Goal: Download file/media

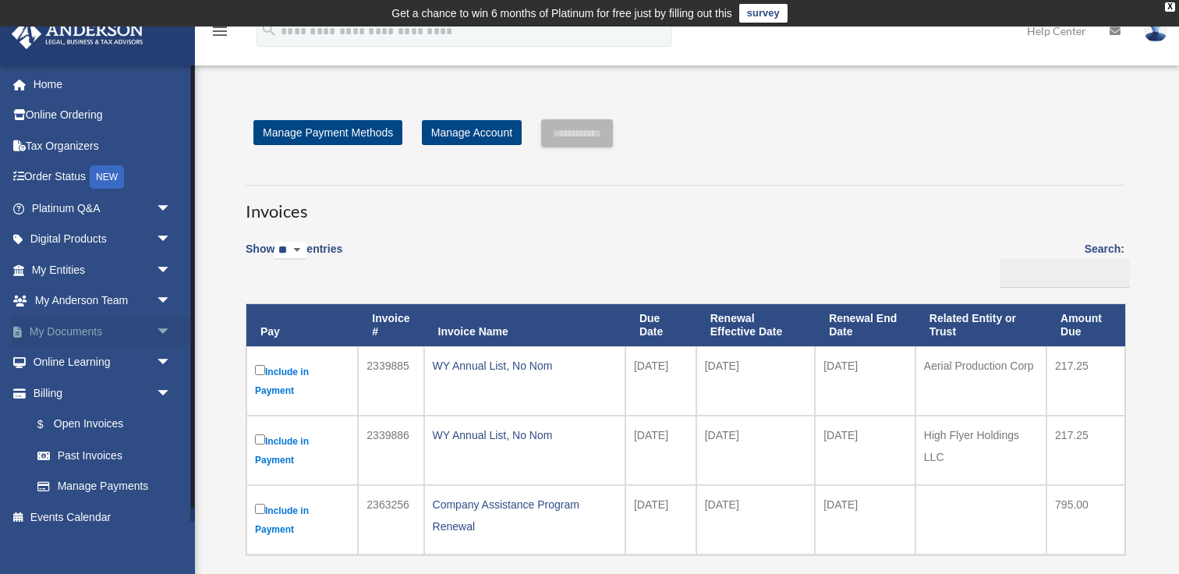
click at [164, 325] on span "arrow_drop_down" at bounding box center [171, 332] width 31 height 32
click at [112, 371] on link "Box" at bounding box center [108, 362] width 173 height 31
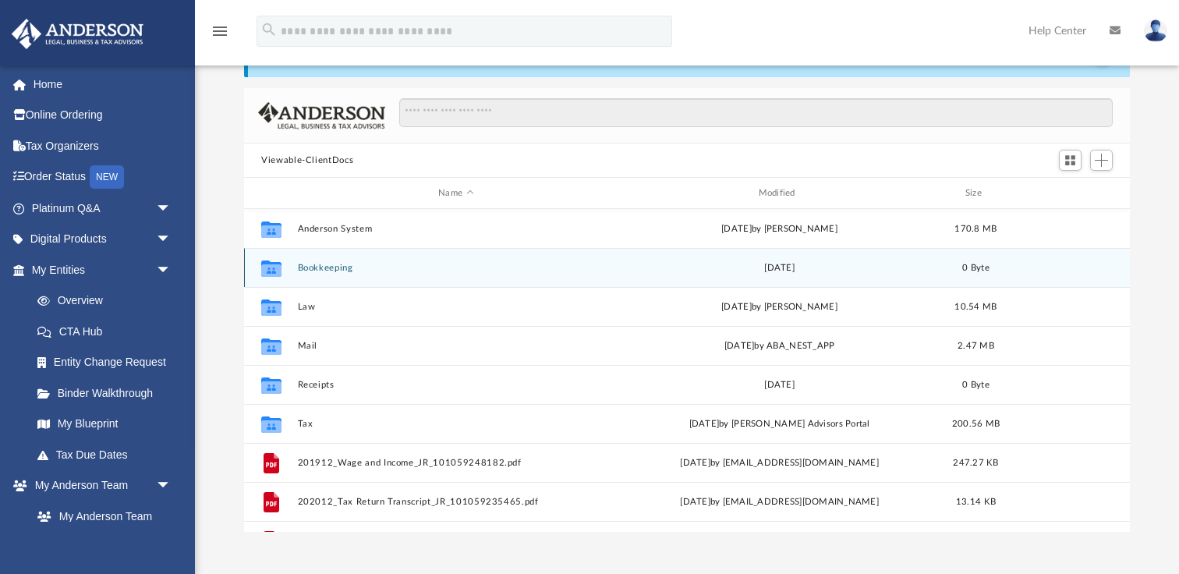
click at [366, 268] on button "Bookkeeping" at bounding box center [456, 268] width 316 height 10
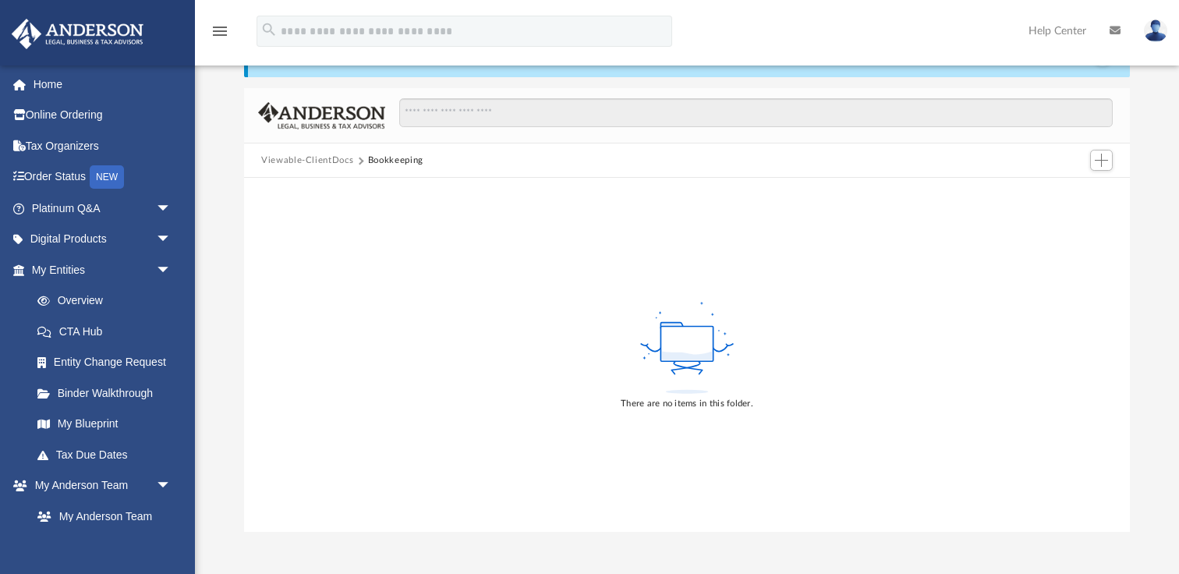
click at [318, 159] on button "Viewable-ClientDocs" at bounding box center [307, 161] width 92 height 14
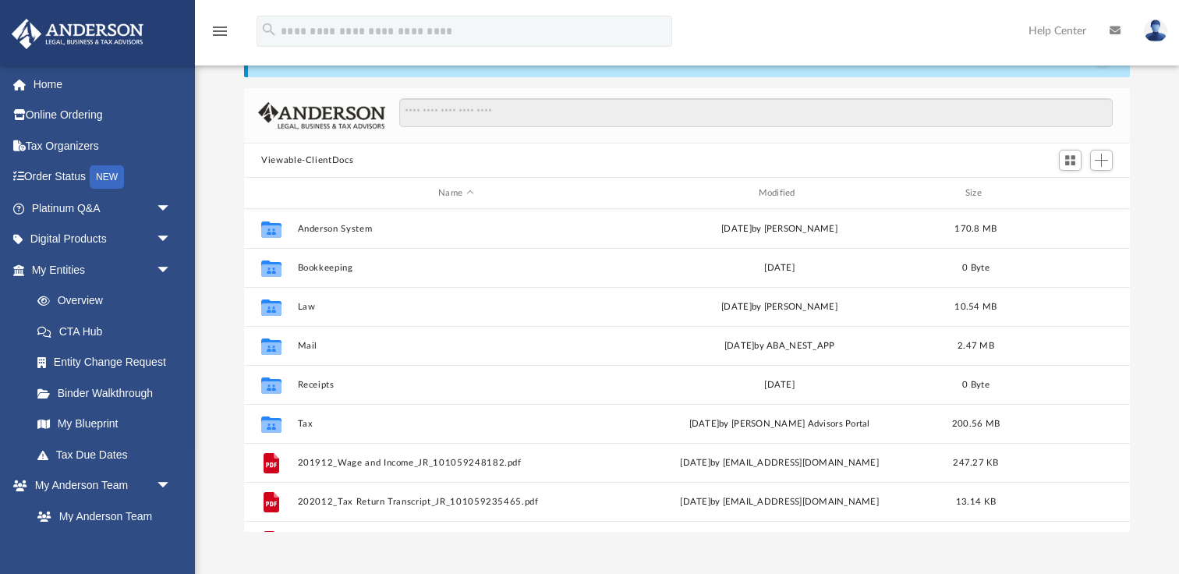
scroll to position [354, 885]
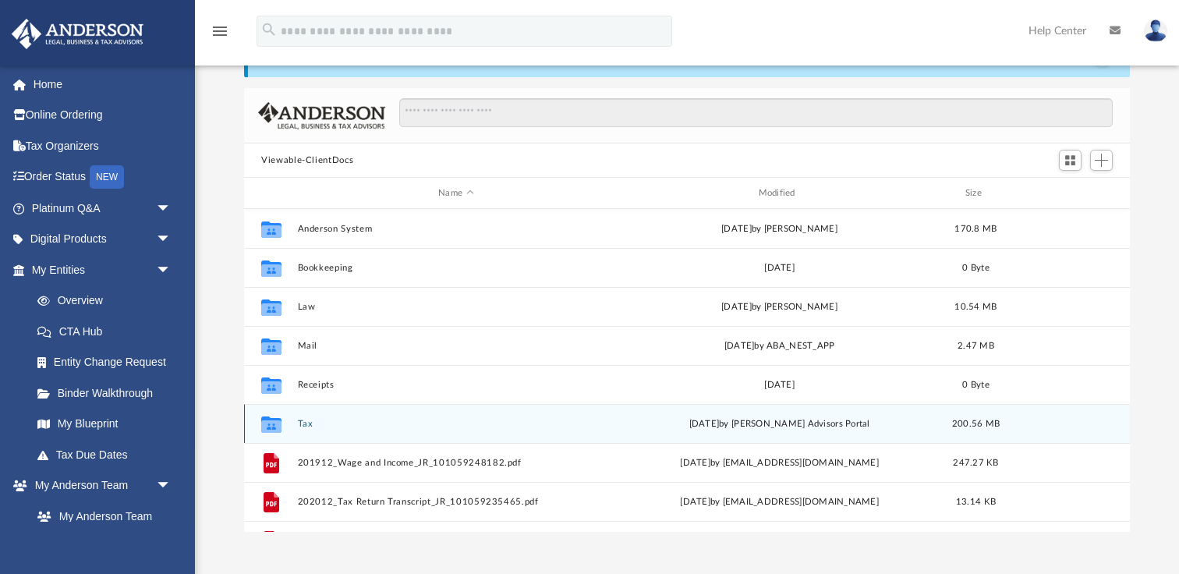
click at [316, 421] on button "Tax" at bounding box center [456, 424] width 316 height 10
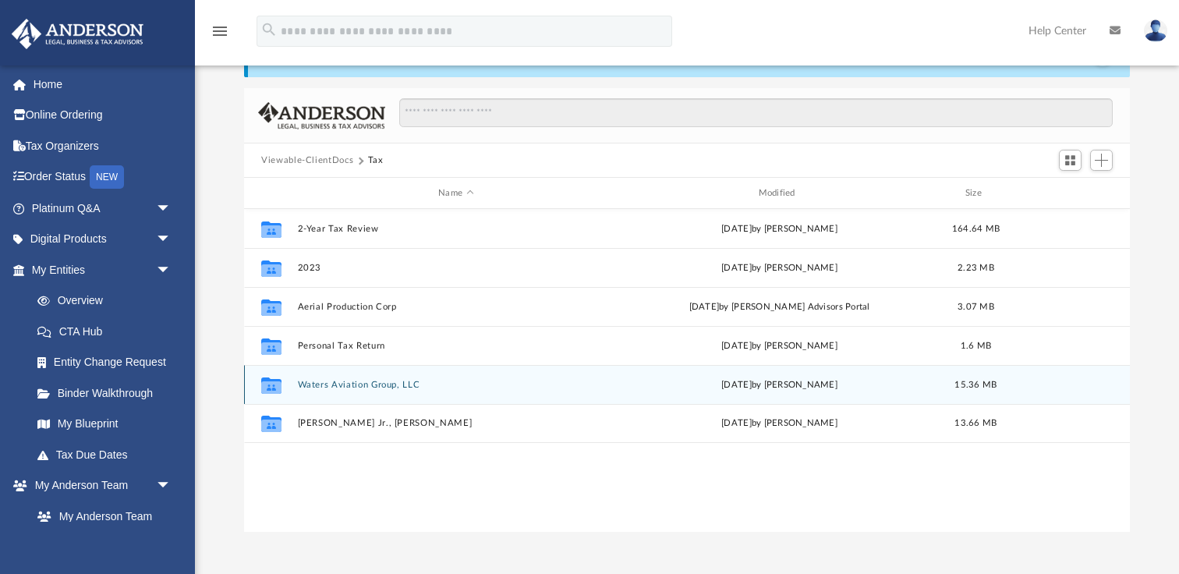
click at [342, 385] on button "Waters Aviation Group, LLC" at bounding box center [456, 385] width 316 height 10
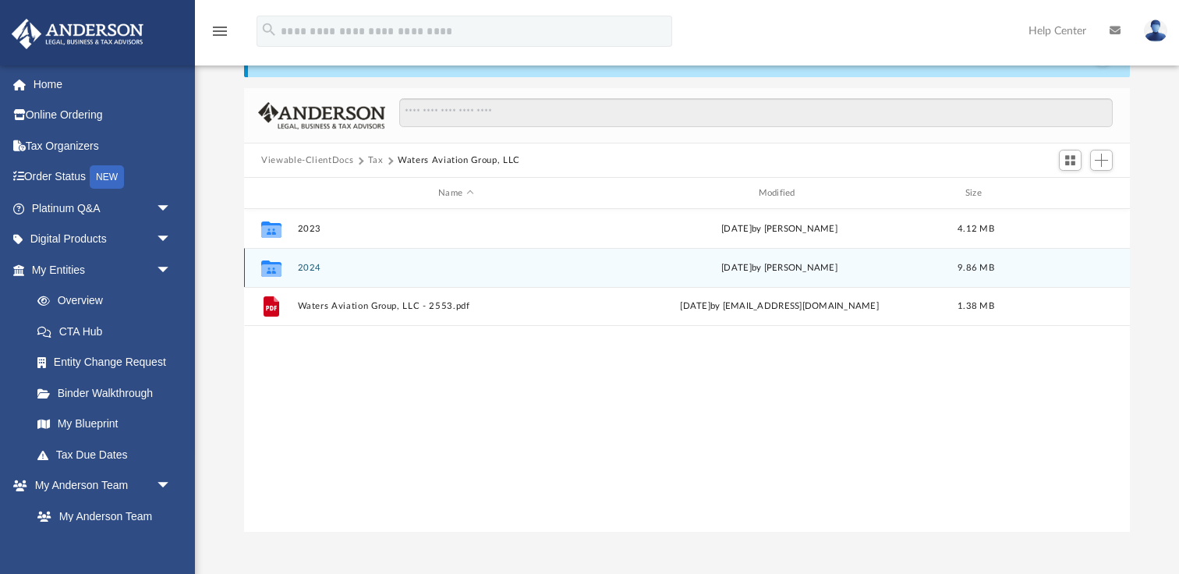
click at [298, 260] on div "Collaborated Folder 2024 Thu Apr 24 2025 by Jasmine Splunge 9.86 MB" at bounding box center [687, 267] width 886 height 39
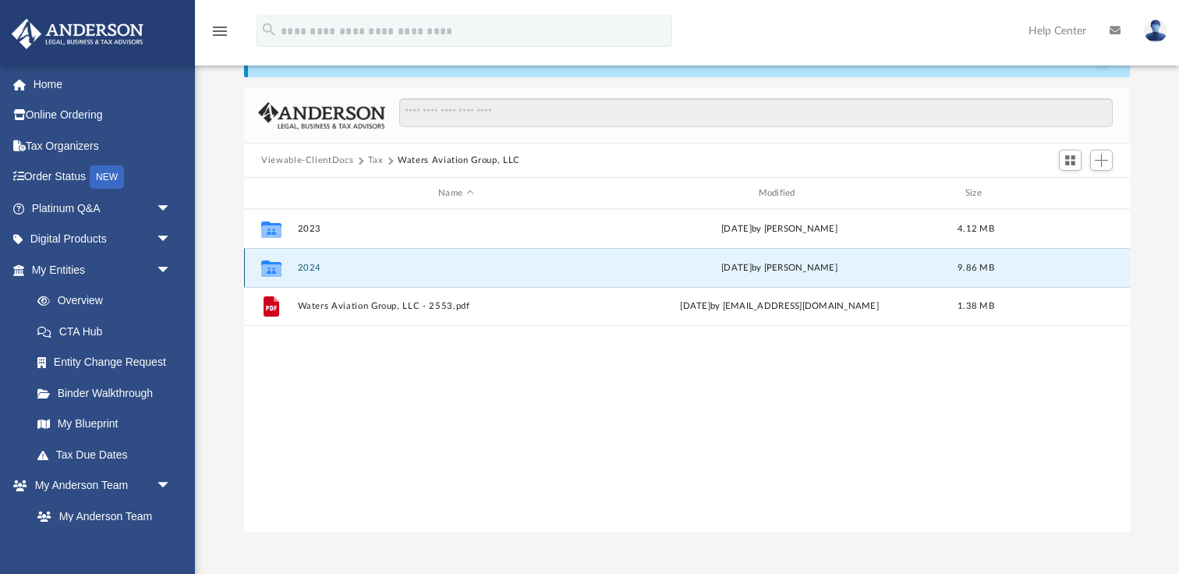
click at [299, 263] on button "2024" at bounding box center [456, 268] width 316 height 10
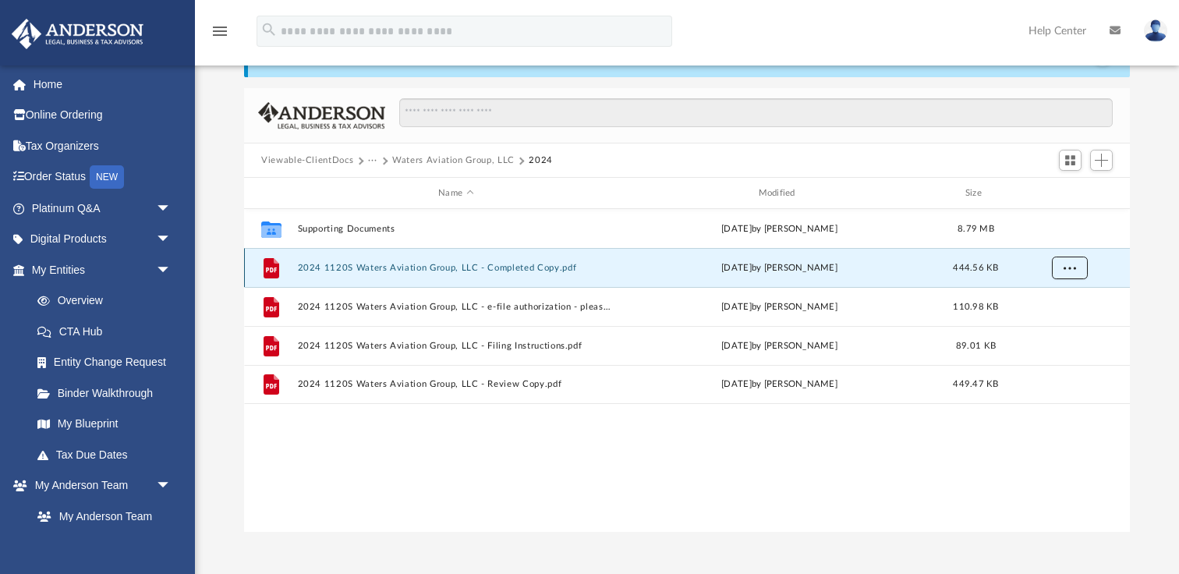
click at [1076, 268] on button "More options" at bounding box center [1070, 267] width 36 height 23
click at [1056, 322] on li "Download" at bounding box center [1054, 324] width 45 height 16
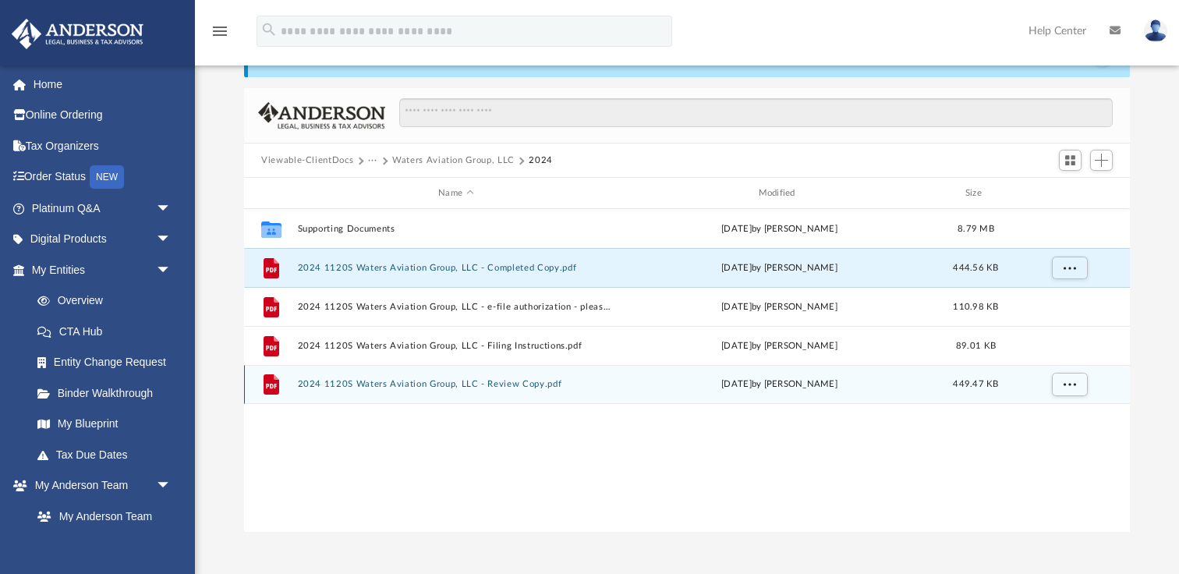
click at [1048, 380] on div "grid" at bounding box center [1067, 384] width 109 height 30
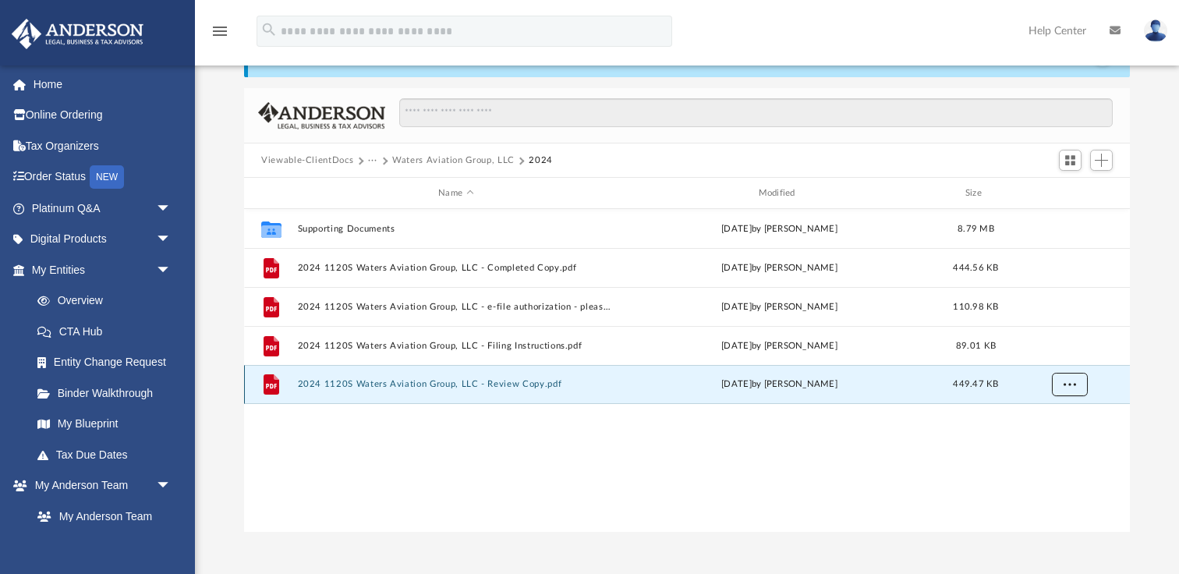
click at [1061, 384] on button "More options" at bounding box center [1070, 384] width 36 height 23
click at [1051, 437] on li "Download" at bounding box center [1054, 440] width 45 height 16
click at [1078, 391] on button "More options" at bounding box center [1070, 384] width 36 height 23
click at [1064, 445] on li "Download" at bounding box center [1054, 440] width 45 height 16
click at [398, 160] on button "Waters Aviation Group, LLC" at bounding box center [453, 161] width 122 height 14
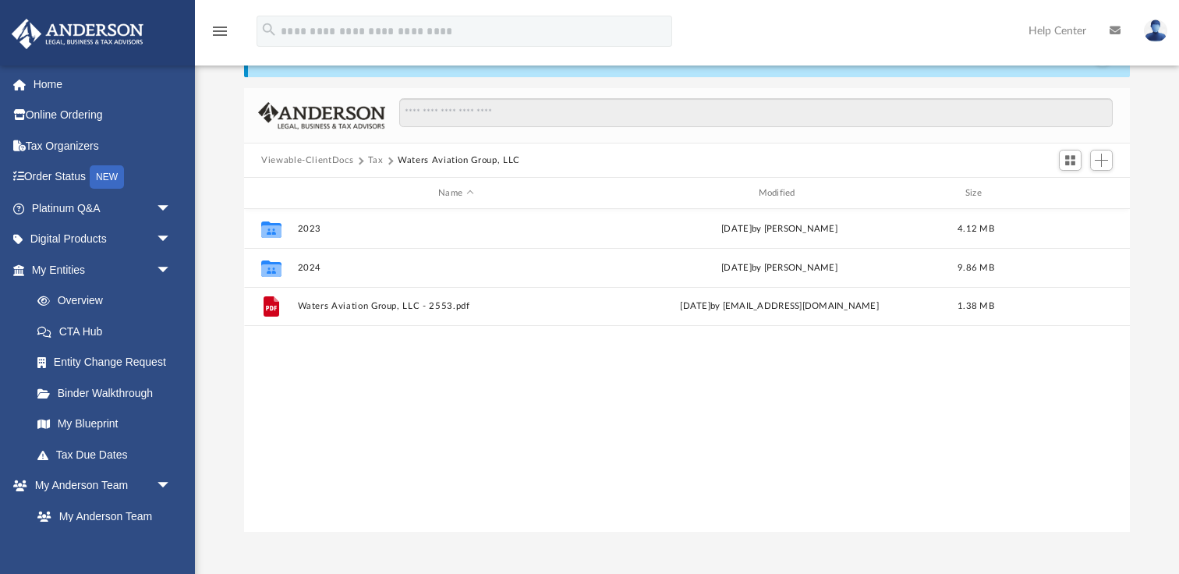
click at [369, 161] on button "Tax" at bounding box center [376, 161] width 16 height 14
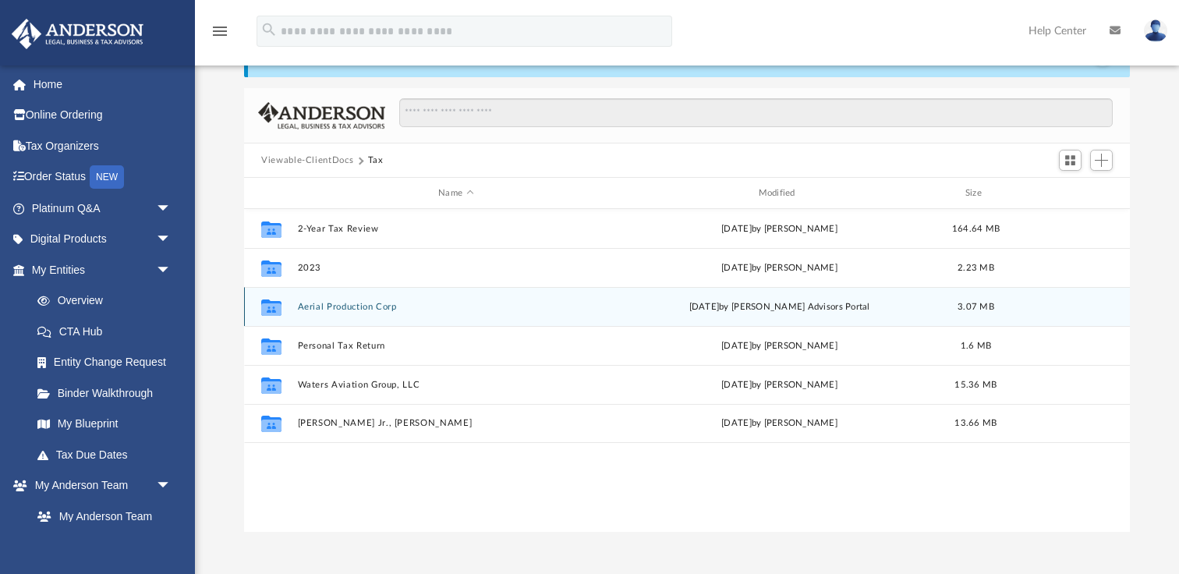
click at [339, 306] on button "Aerial Production Corp" at bounding box center [456, 307] width 316 height 10
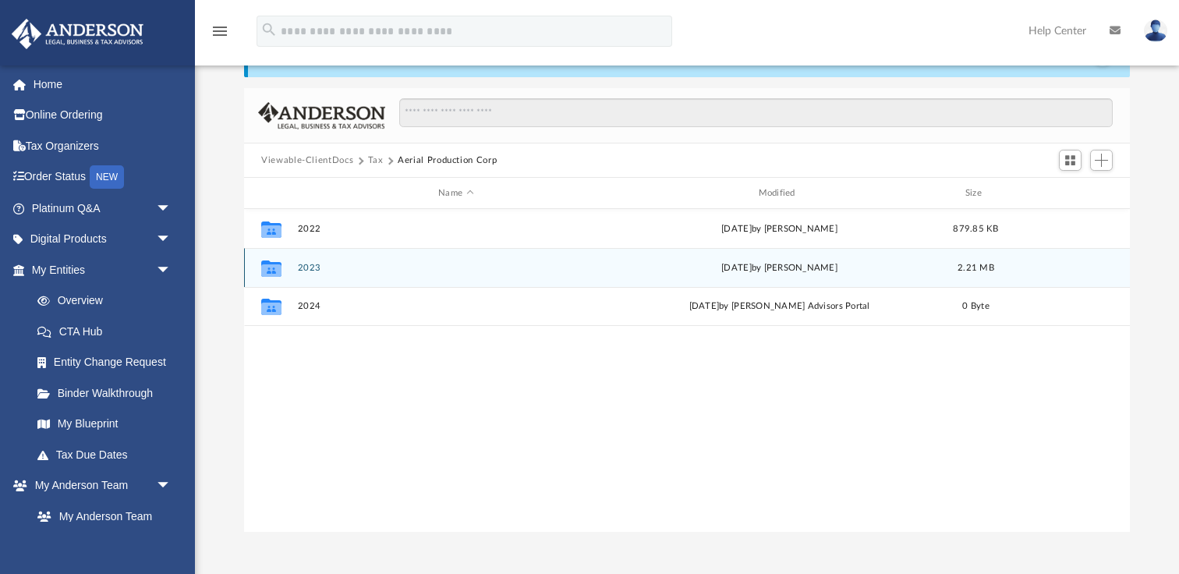
click at [327, 269] on button "2023" at bounding box center [456, 268] width 316 height 10
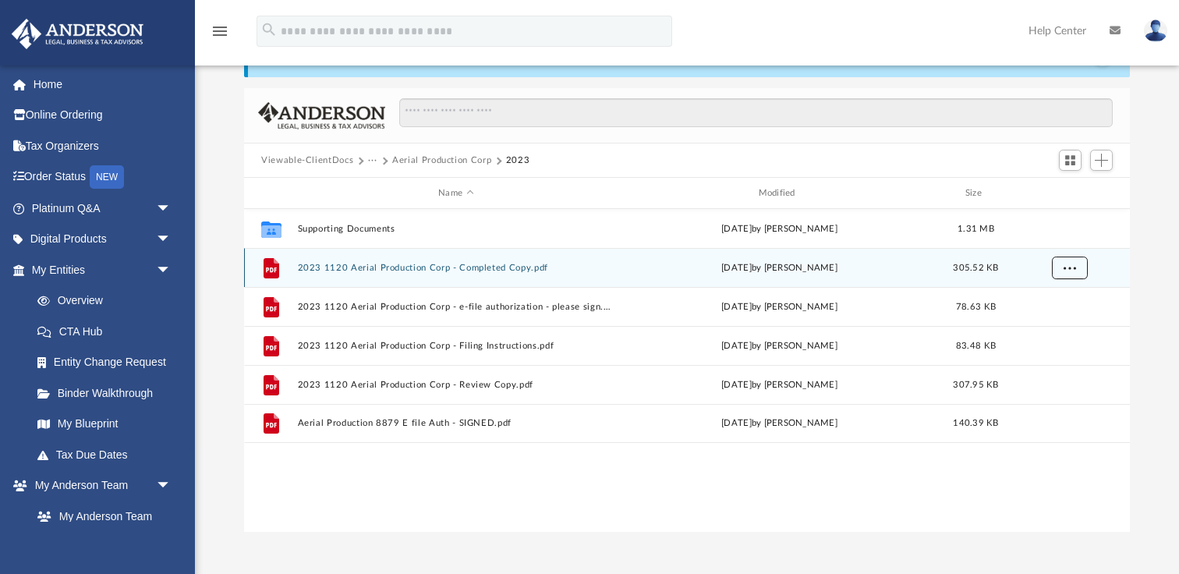
click at [1059, 267] on button "More options" at bounding box center [1070, 267] width 36 height 23
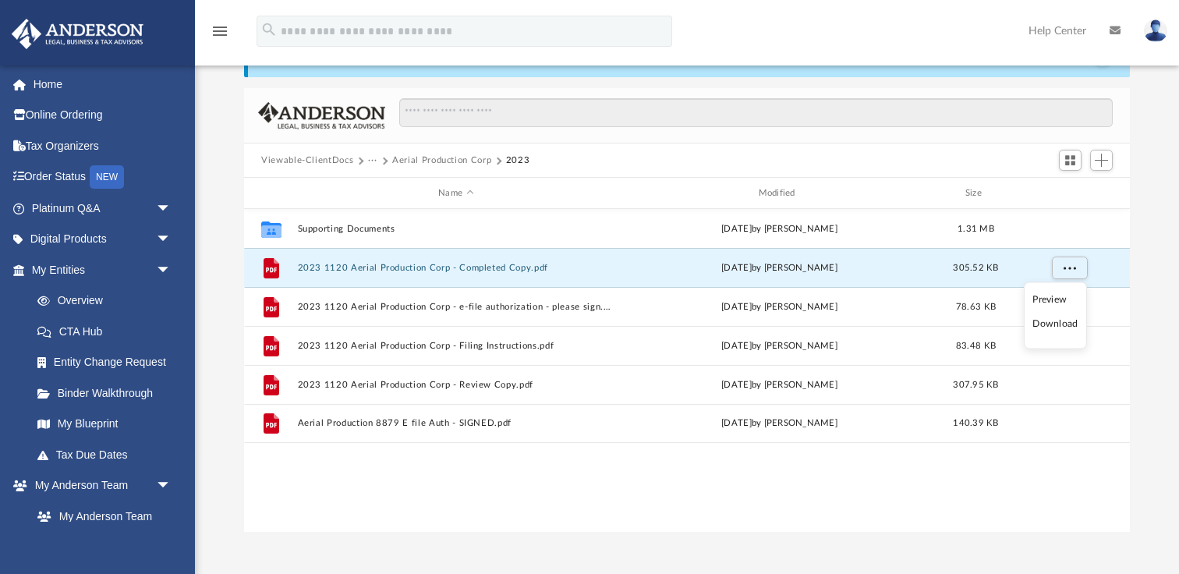
click at [1047, 324] on li "Download" at bounding box center [1054, 324] width 45 height 16
click at [368, 162] on button "···" at bounding box center [373, 161] width 10 height 14
click at [377, 187] on li "Tax" at bounding box center [383, 187] width 15 height 16
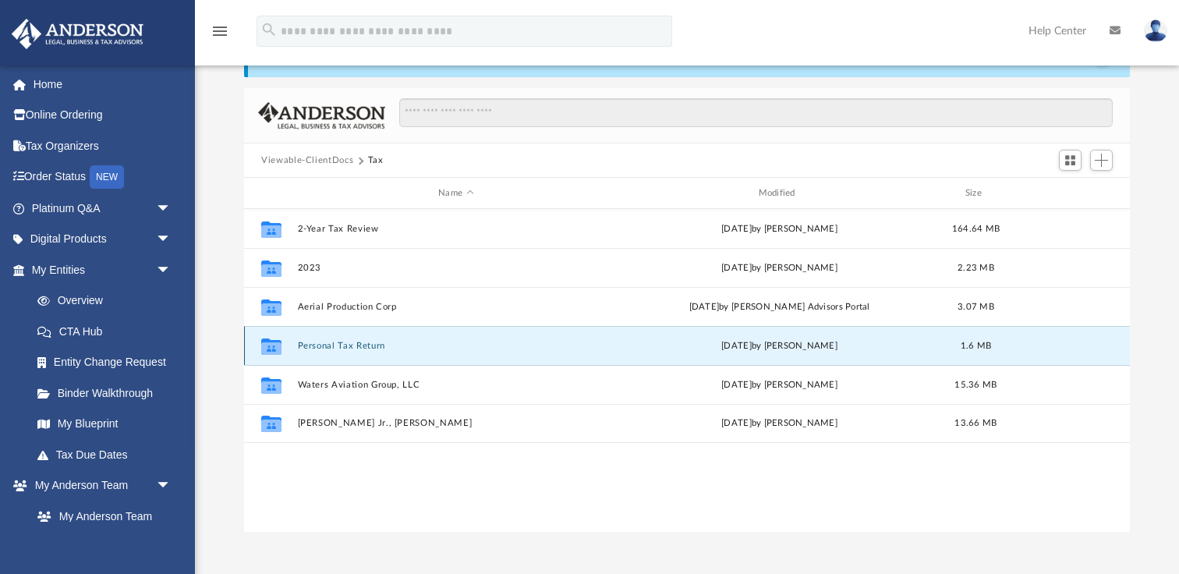
click at [353, 348] on button "Personal Tax Return" at bounding box center [456, 346] width 316 height 10
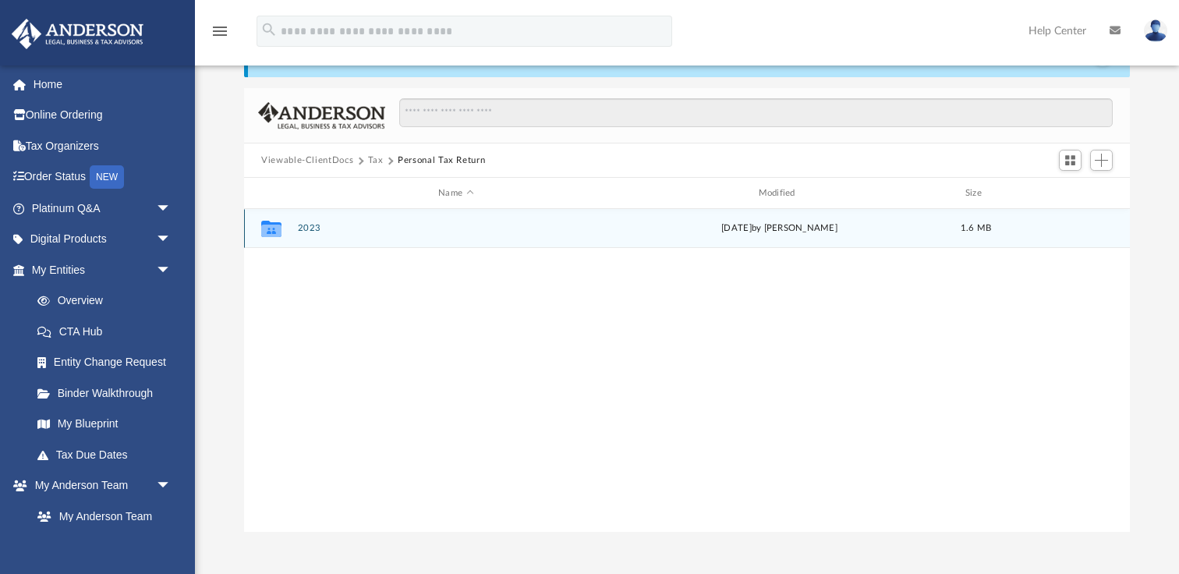
click at [312, 228] on button "2023" at bounding box center [456, 228] width 316 height 10
